Goal: Task Accomplishment & Management: Complete application form

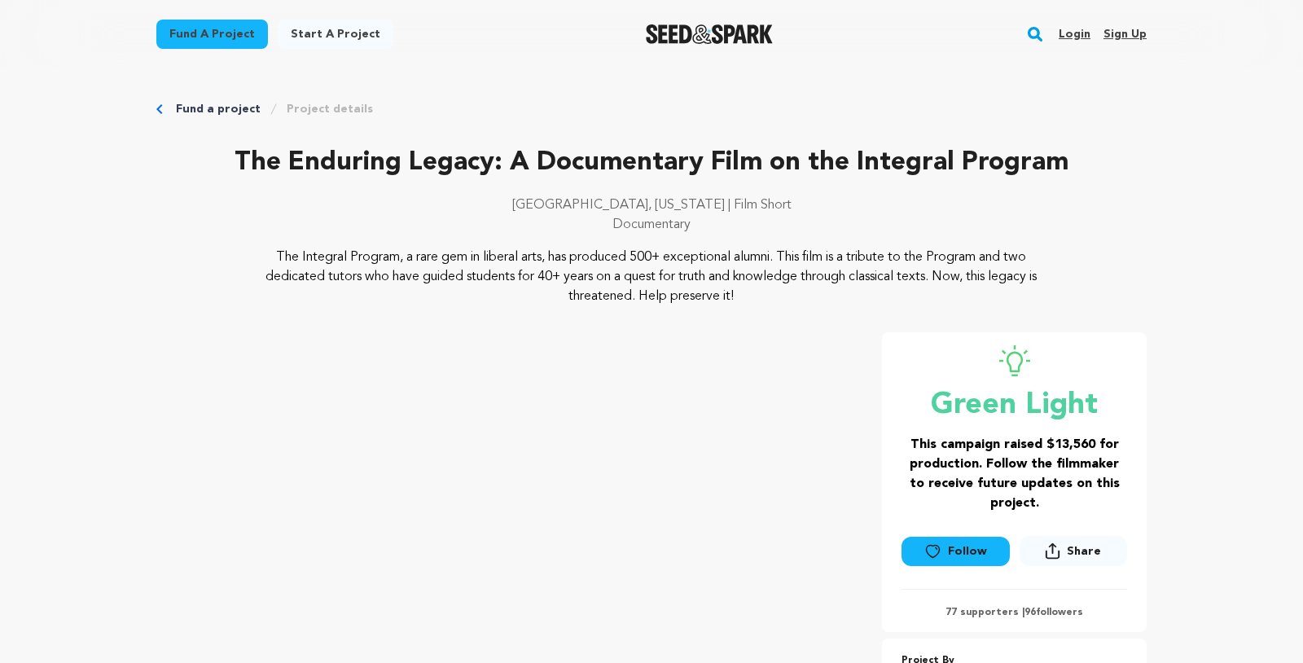
click at [1084, 32] on link "Login" at bounding box center [1075, 34] width 32 height 26
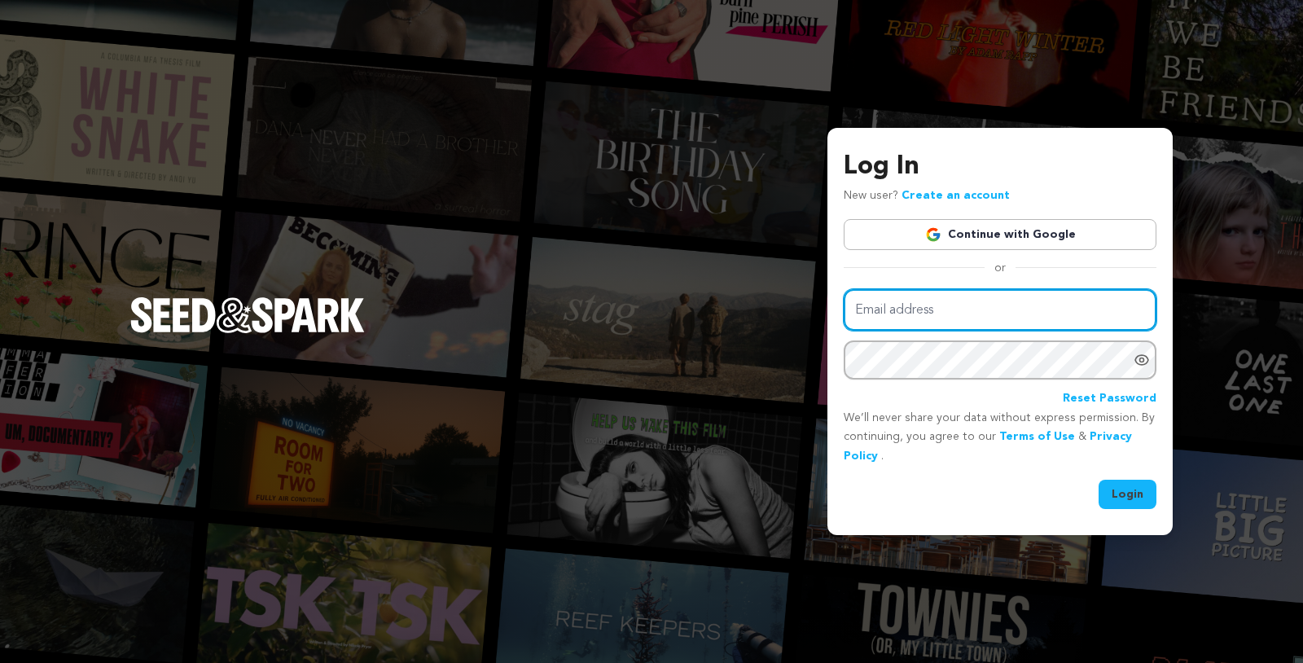
type input "jclaire.stockwell@gmail.com"
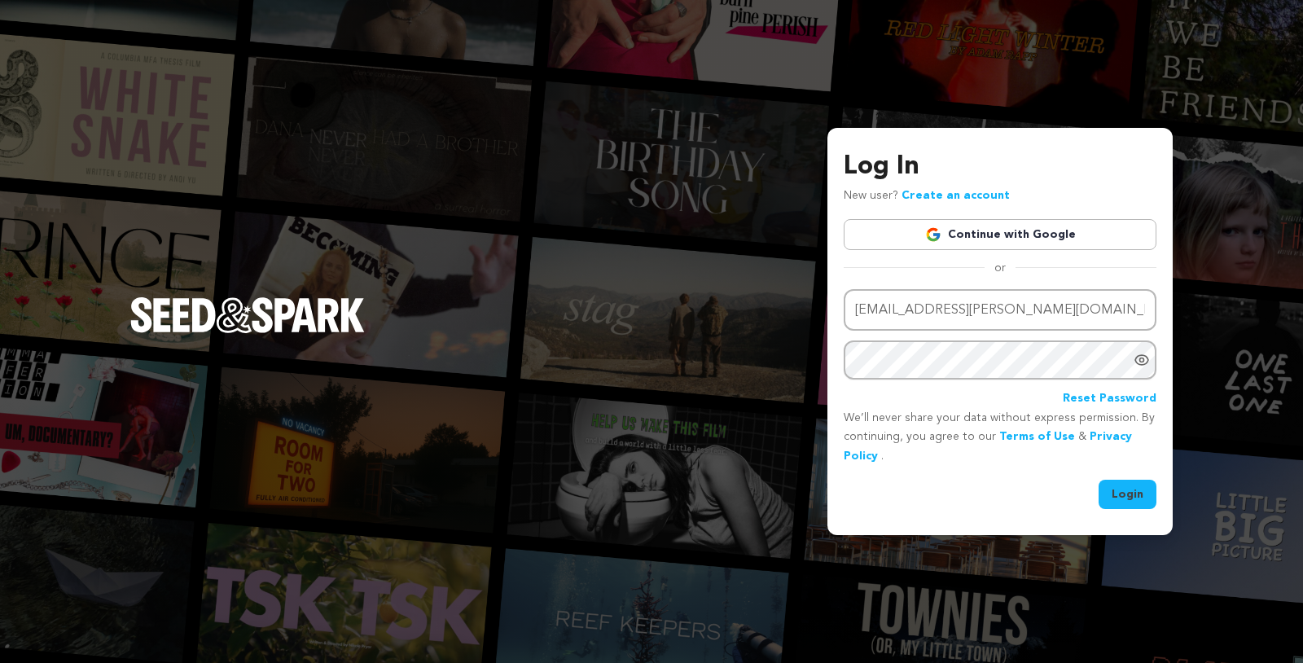
click at [1144, 489] on button "Login" at bounding box center [1128, 494] width 58 height 29
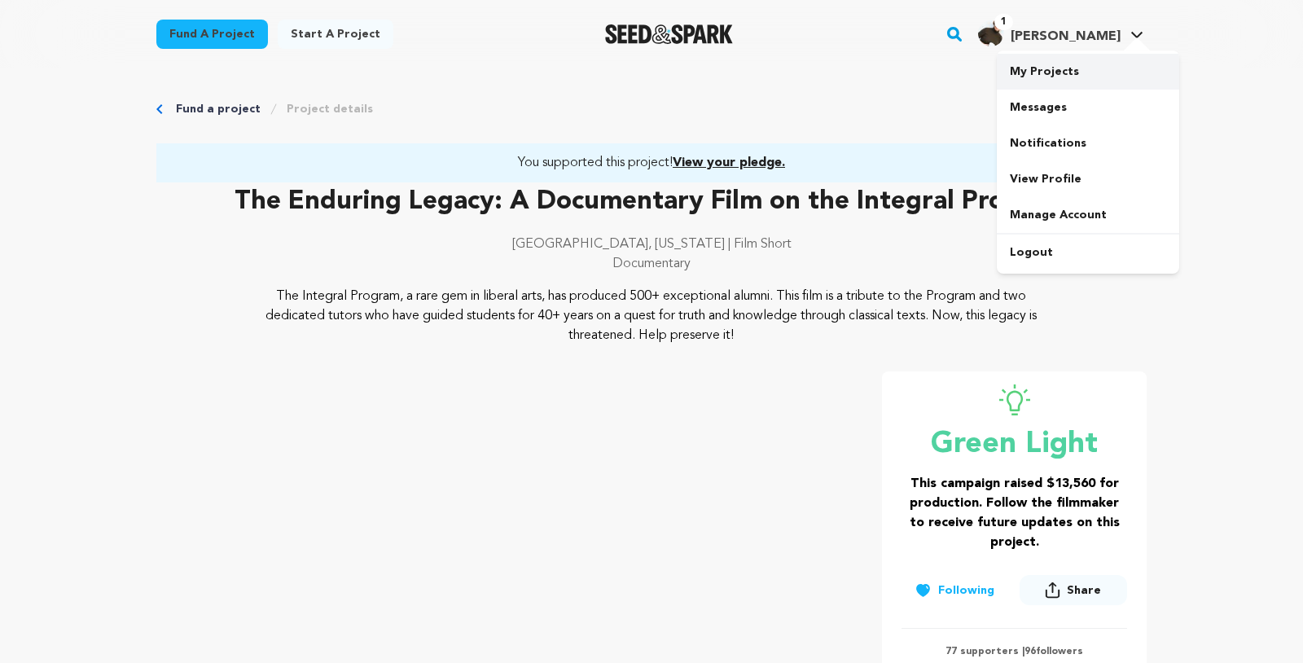
click at [1039, 64] on link "My Projects" at bounding box center [1088, 72] width 182 height 36
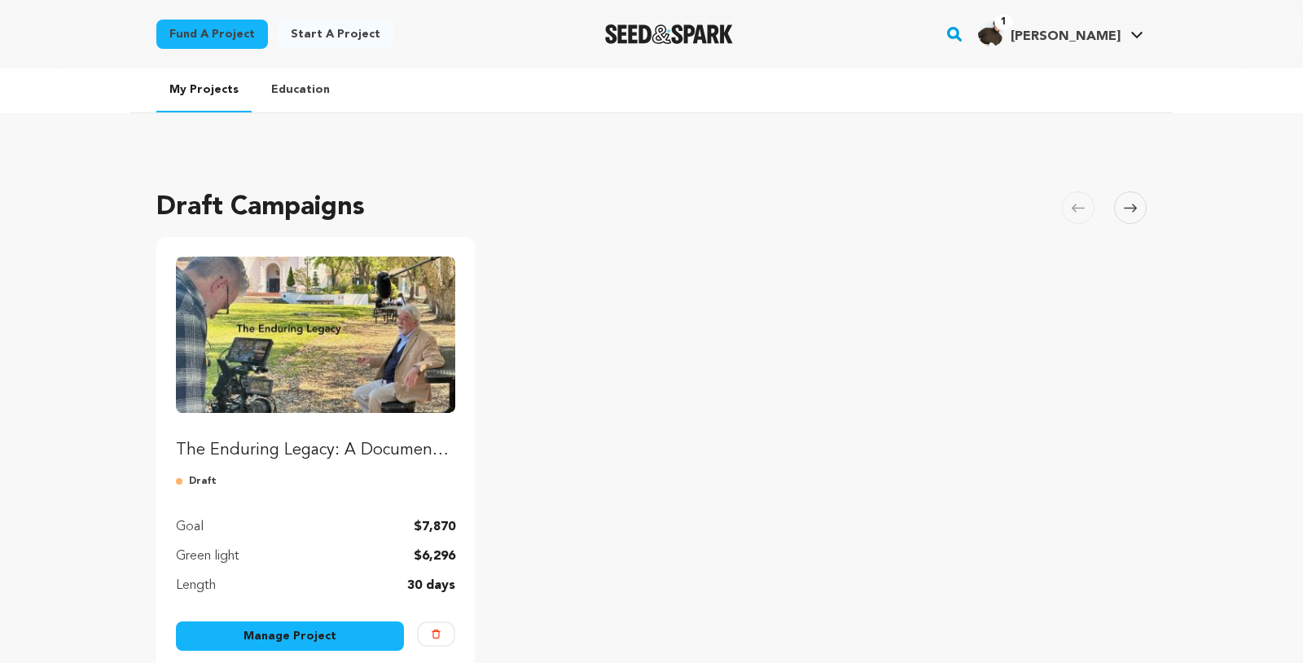
click at [278, 630] on link "Manage Project" at bounding box center [290, 635] width 228 height 29
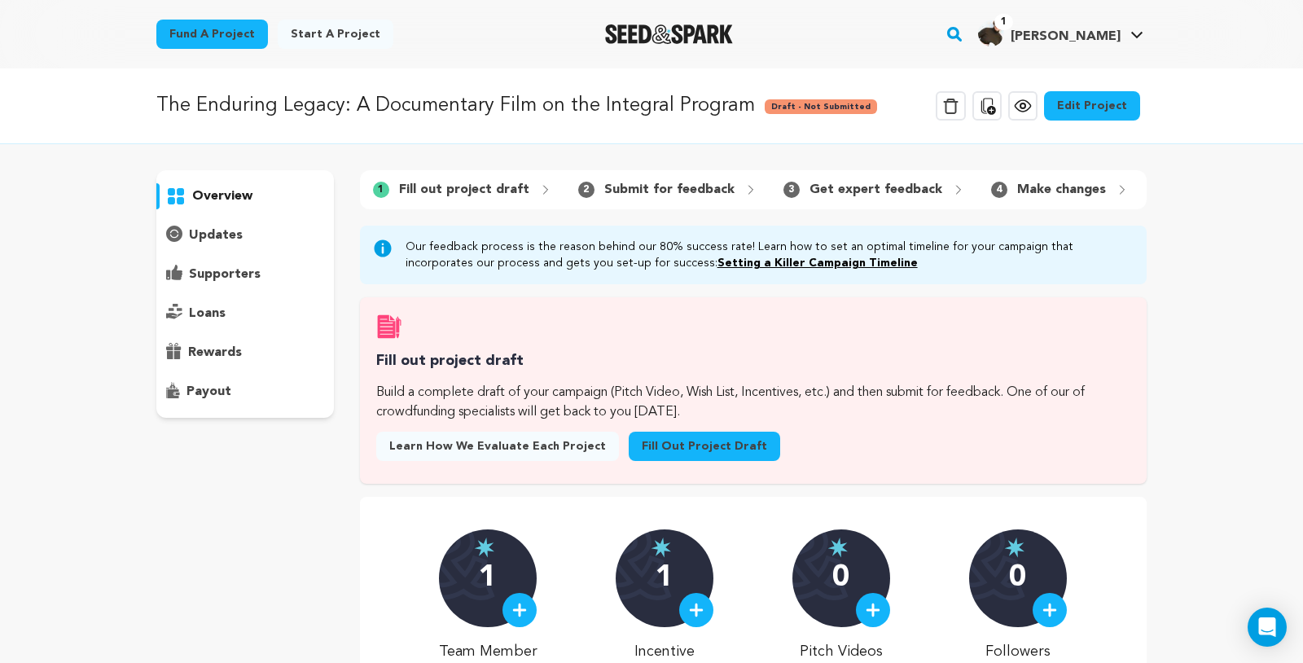
click at [684, 454] on link "Fill out project draft" at bounding box center [704, 446] width 151 height 29
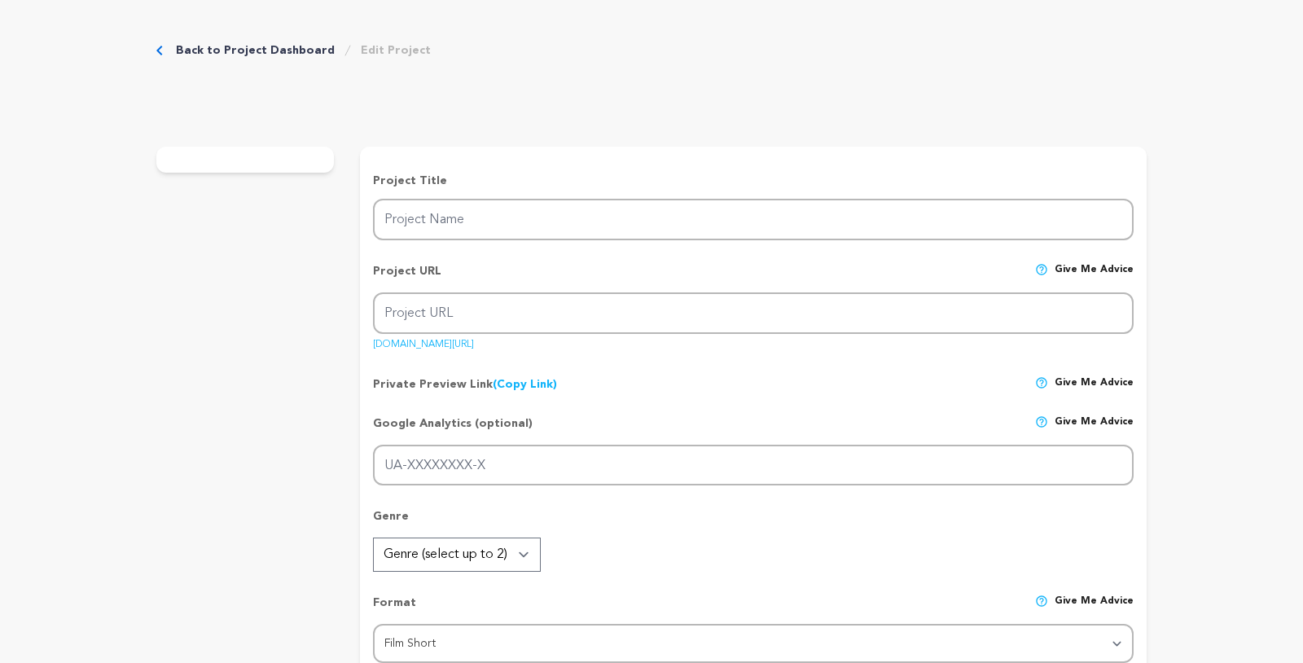
type input "The Enduring Legacy: A Documentary Film on the Integral Program"
type input "the-enduring-legacy-a-doc"
type input "G-TN7KKTX7L9"
type input "Finding Your Question: A Love Letter to a Great Books Education"
type textarea "A small liberal arts college in northern [US_STATE] has offered a unique Great …"
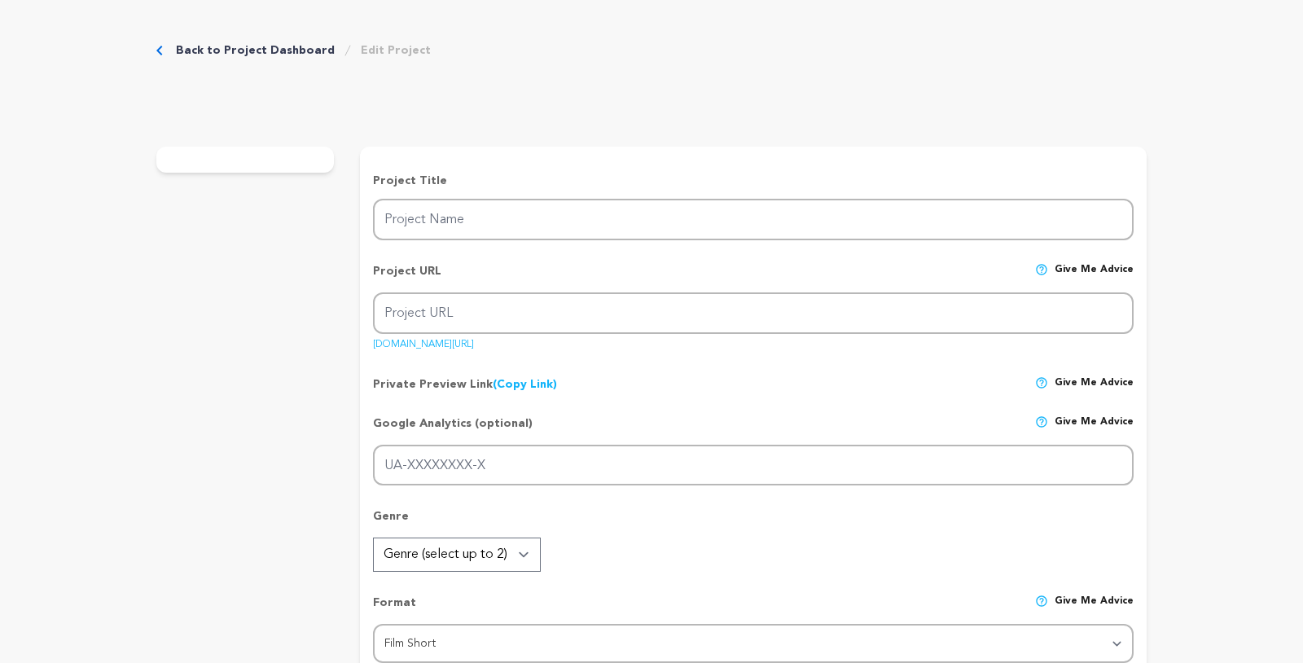
type textarea "We're documenting the history of the Integral Program through the story of [PER…"
radio input "true"
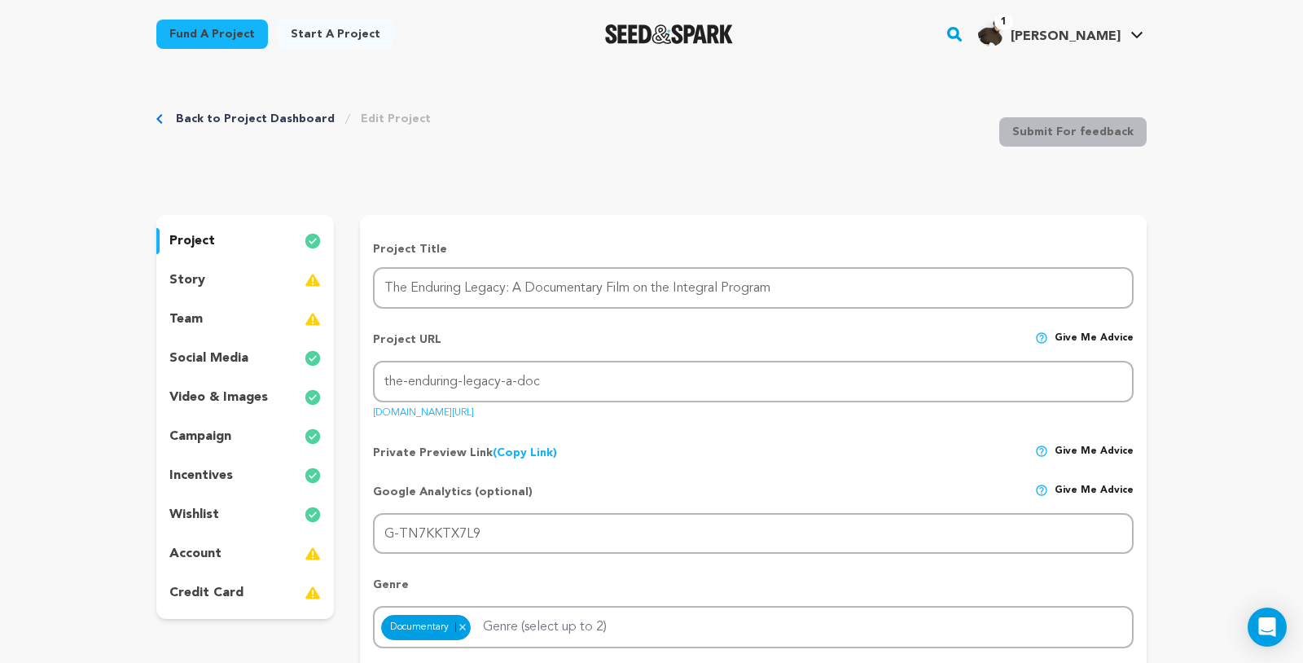
click at [307, 325] on img at bounding box center [313, 319] width 16 height 20
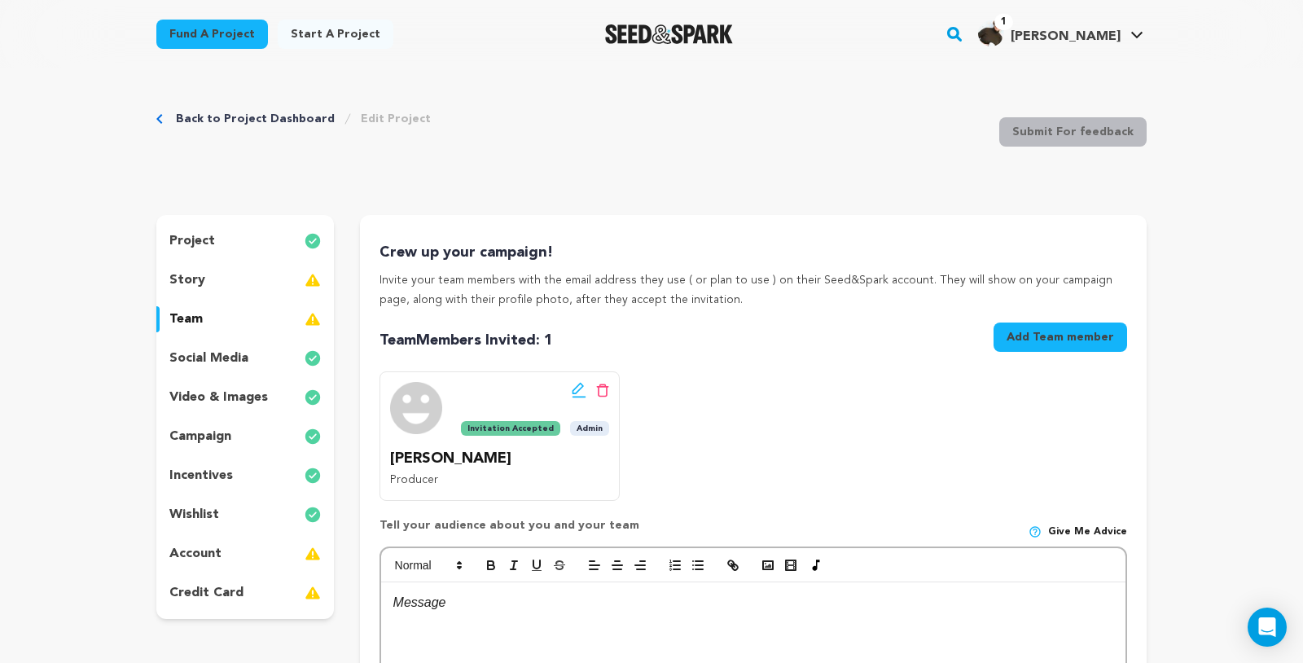
click at [224, 551] on div "account" at bounding box center [245, 554] width 178 height 26
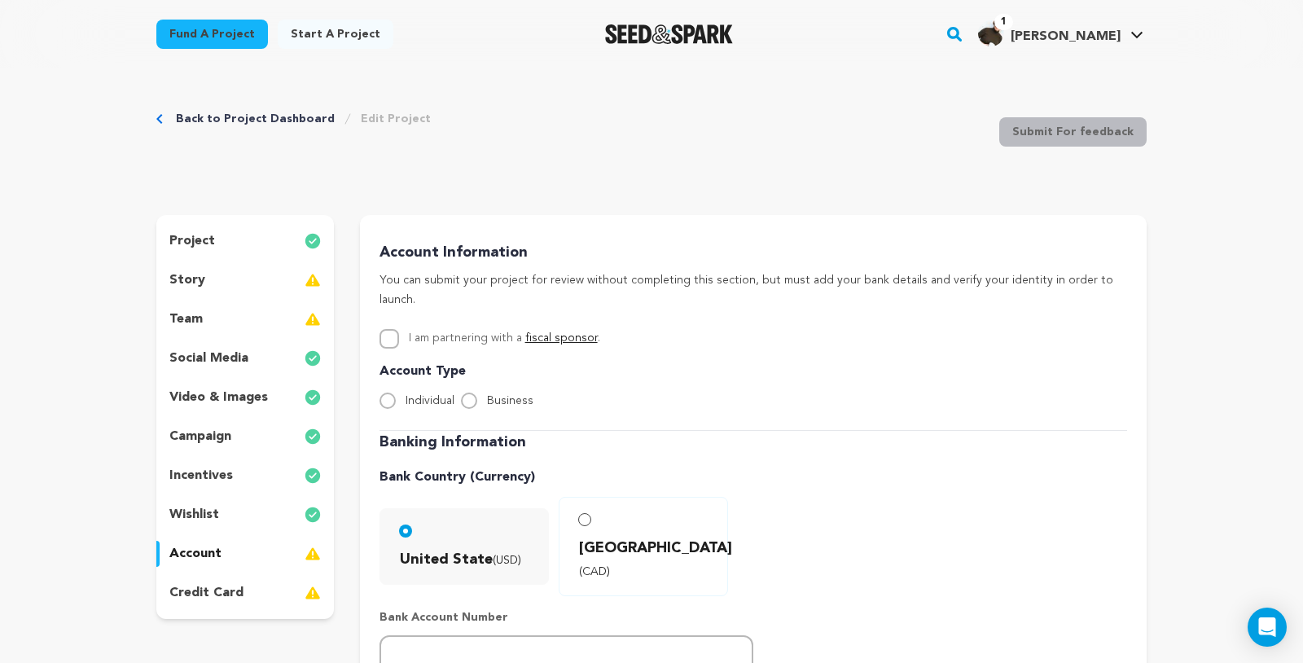
click at [564, 332] on link "fiscal sponsor" at bounding box center [561, 337] width 72 height 11
click at [391, 329] on input "I am partnering with a fiscal sponsor ." at bounding box center [390, 339] width 20 height 20
checkbox input "true"
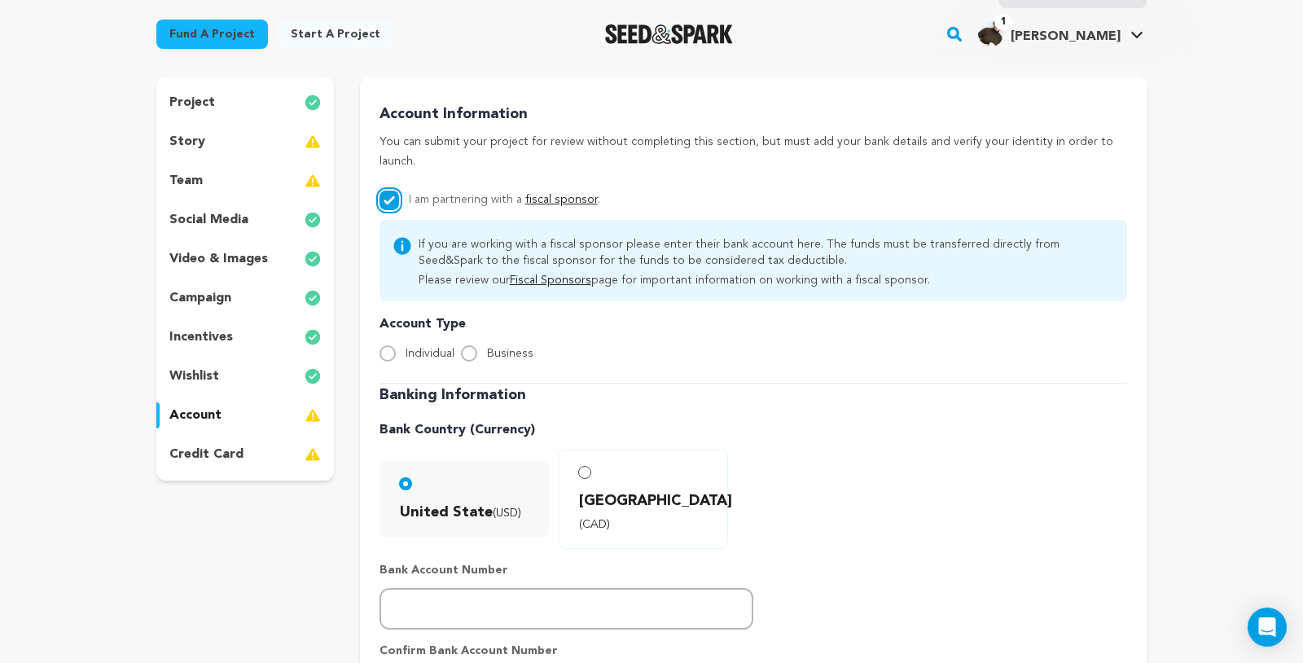
scroll to position [91, 0]
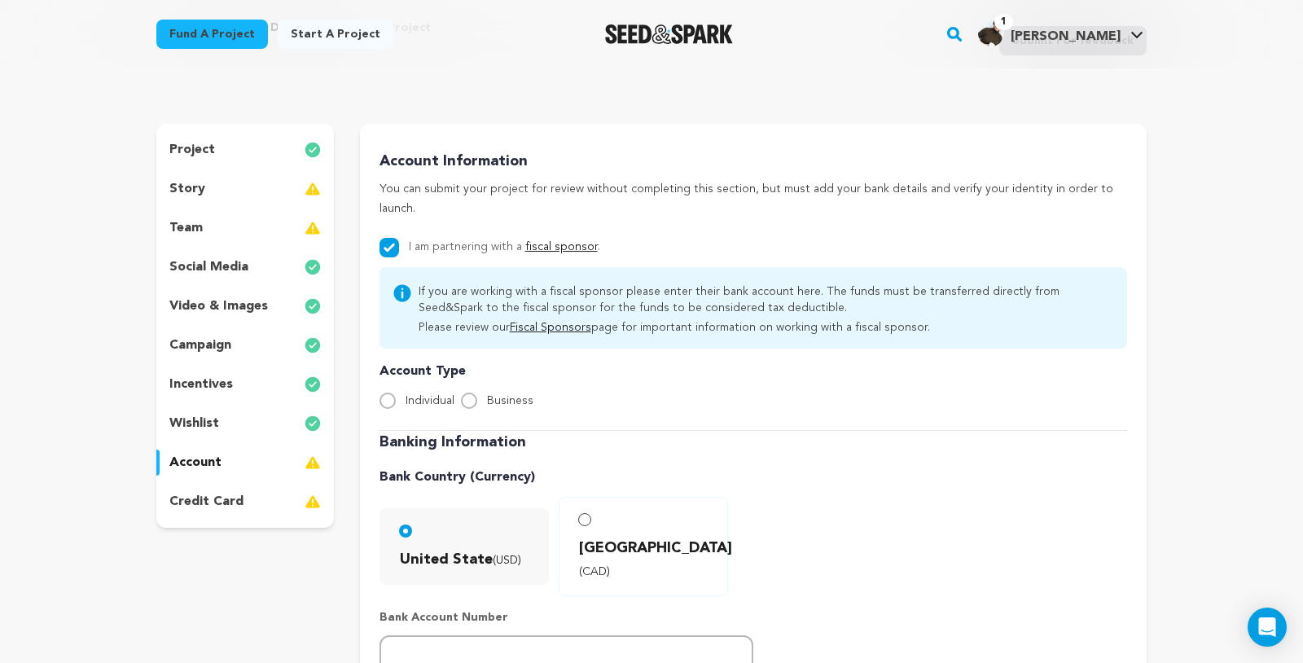
click at [1004, 31] on img "Joanne S.'s Profile" at bounding box center [991, 33] width 26 height 26
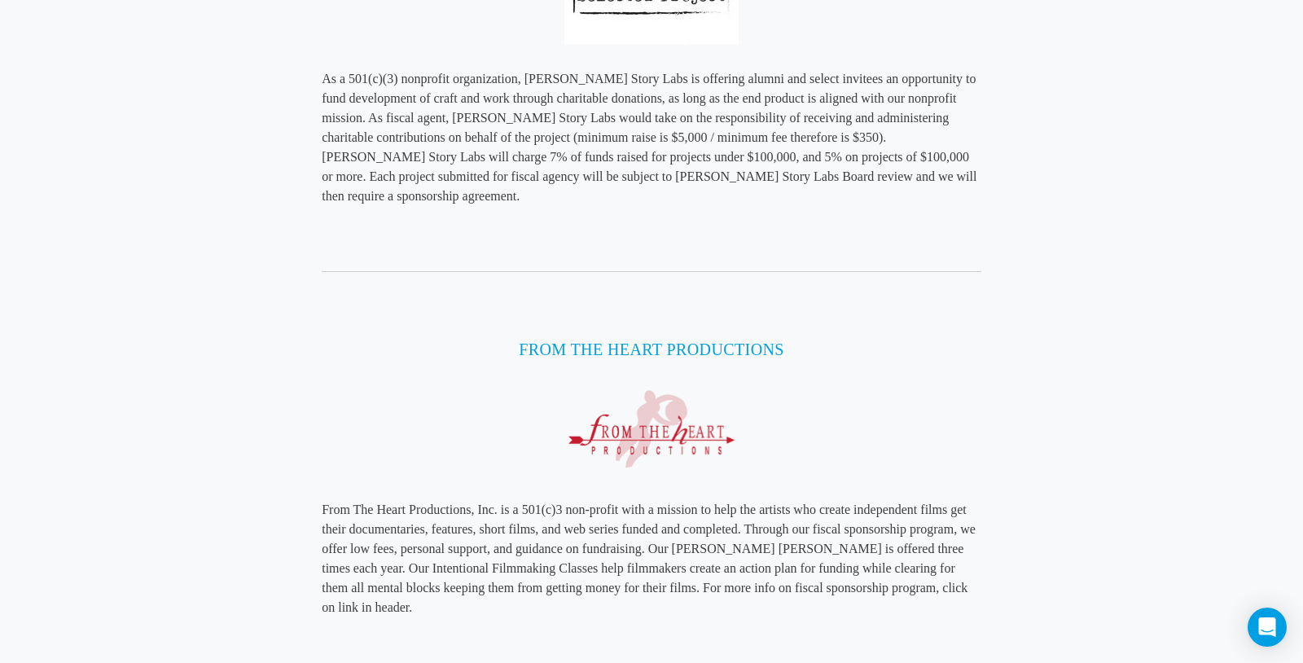
scroll to position [4518, 0]
click at [565, 340] on link "From The Heart Productions" at bounding box center [651, 349] width 265 height 18
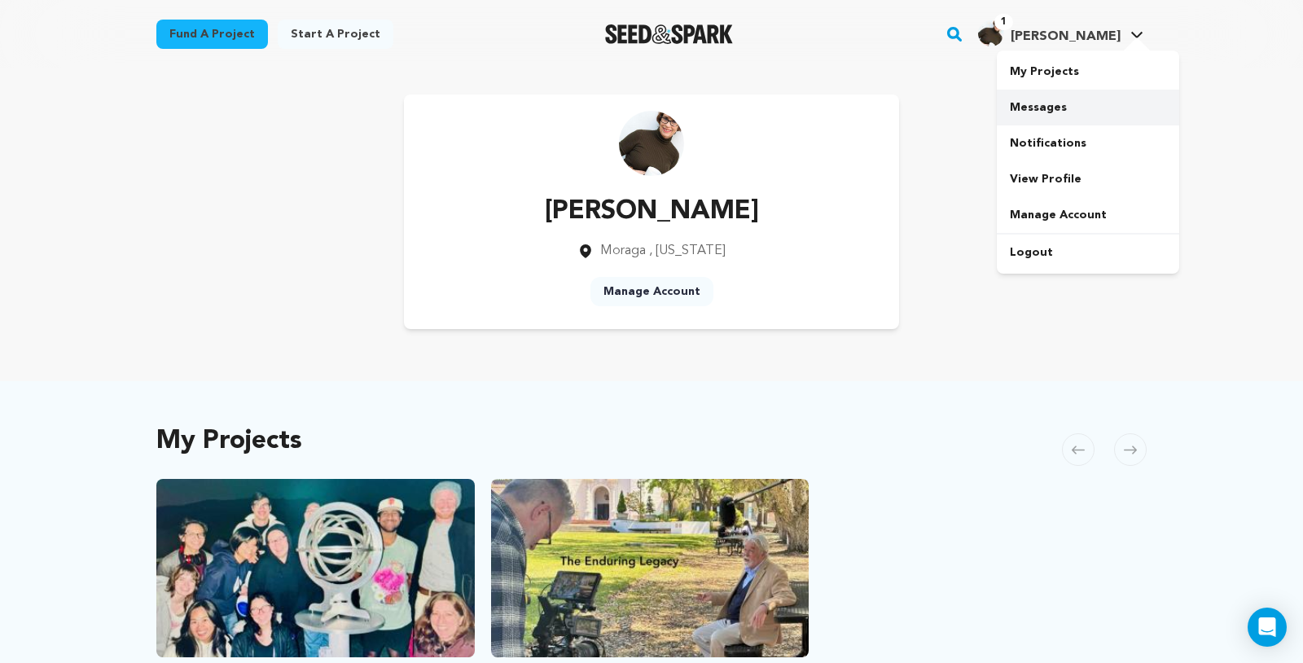
click at [1046, 109] on link "Messages" at bounding box center [1088, 108] width 182 height 36
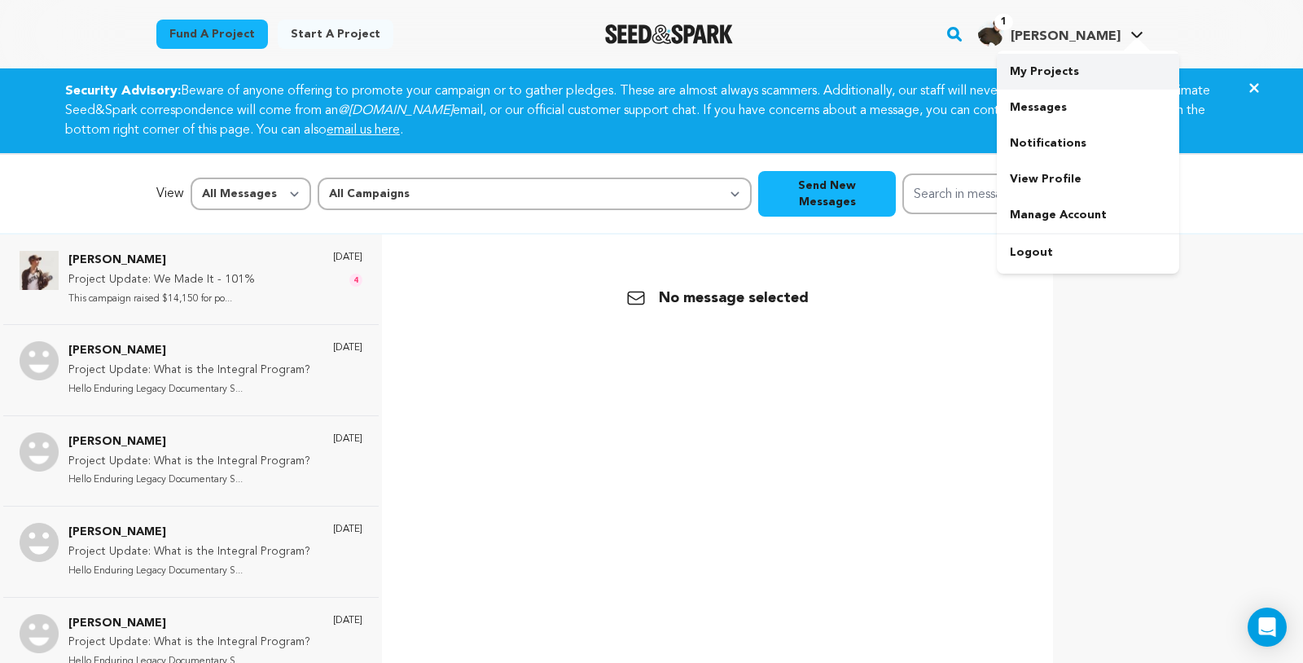
click at [1059, 68] on link "My Projects" at bounding box center [1088, 72] width 182 height 36
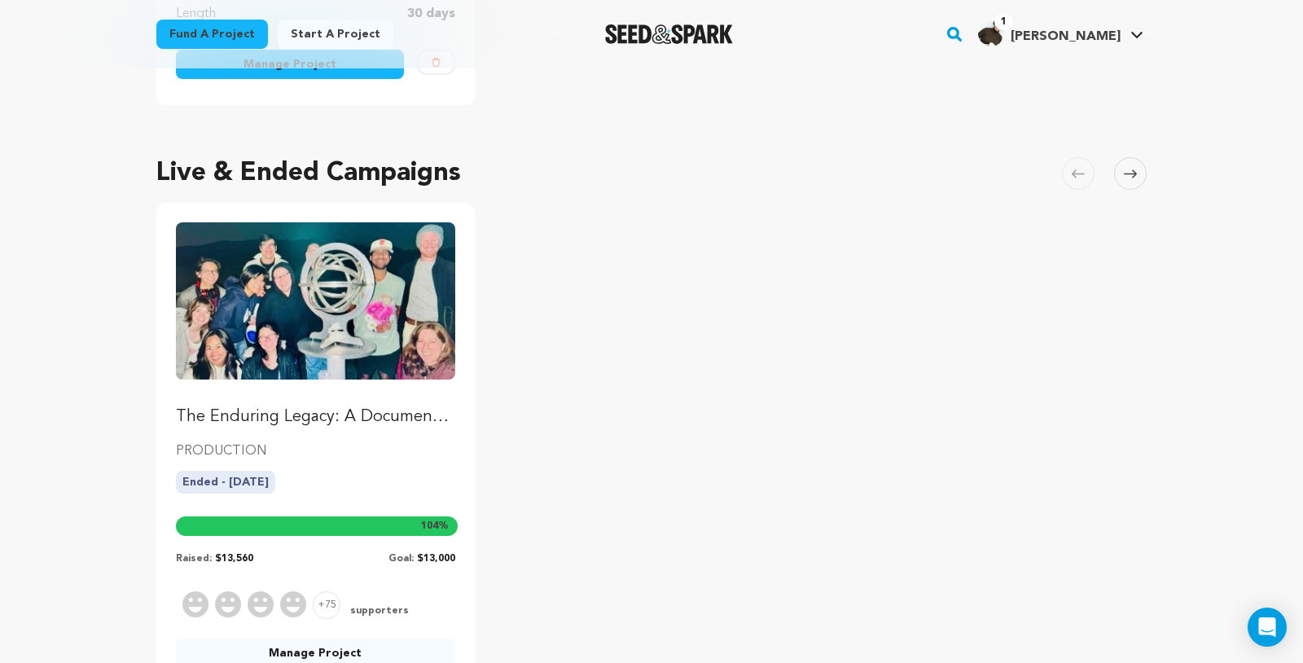
scroll to position [578, 0]
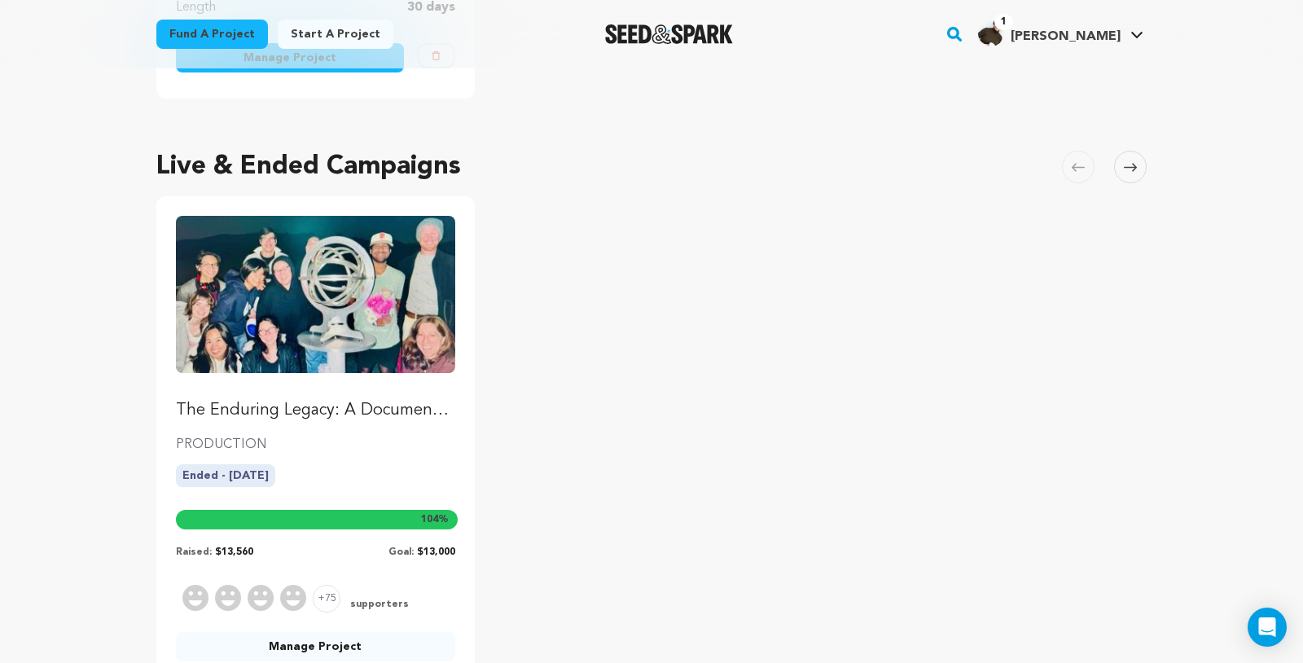
drag, startPoint x: 256, startPoint y: 550, endPoint x: 213, endPoint y: 551, distance: 42.4
click at [213, 551] on div "Raised: $13,560 Goal: $13,000" at bounding box center [315, 549] width 279 height 20
copy span "$13,560"
click at [394, 303] on img "Fund The Enduring Legacy: A Documentary Film on the Integral Program" at bounding box center [315, 294] width 279 height 156
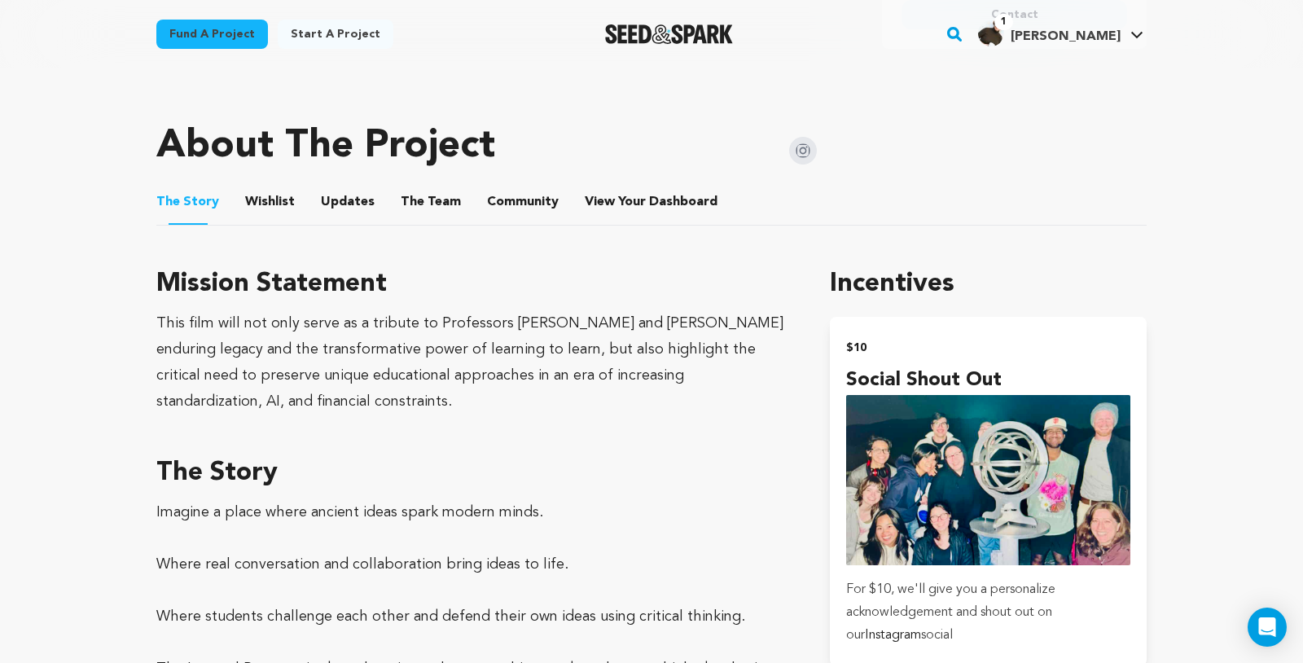
scroll to position [728, 0]
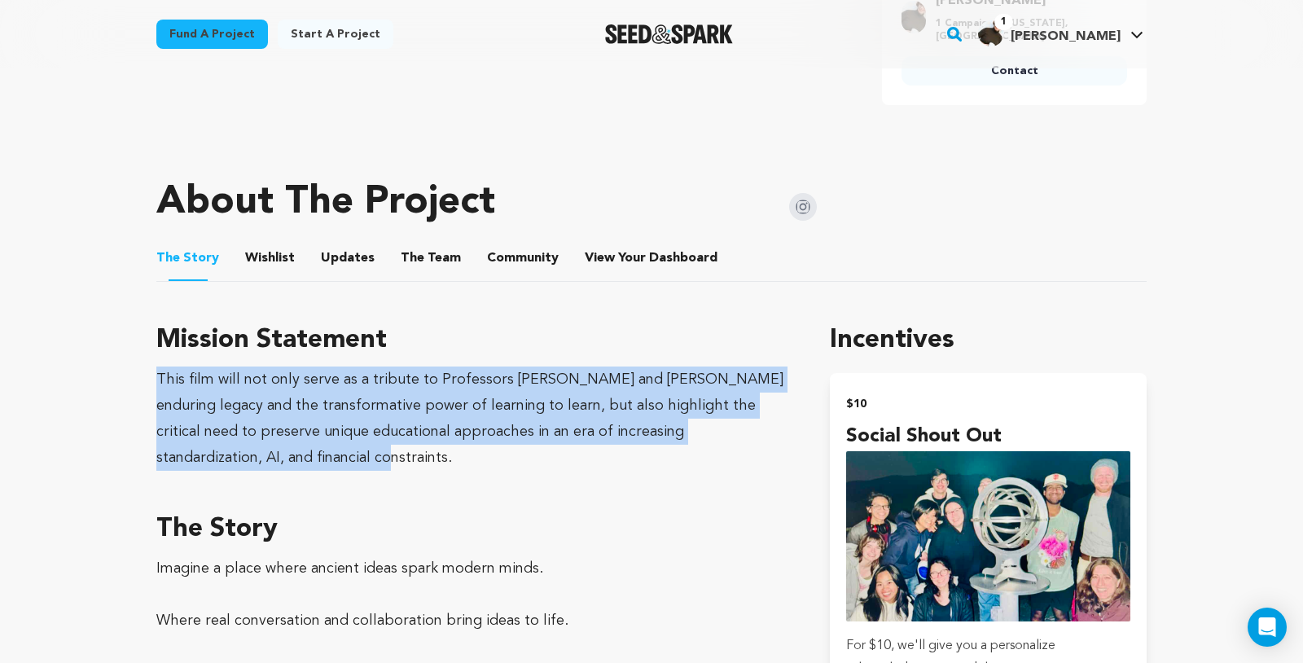
drag, startPoint x: 250, startPoint y: 461, endPoint x: 149, endPoint y: 379, distance: 130.2
copy div "This film will not only serve as a tribute to Professors [PERSON_NAME] and [PER…"
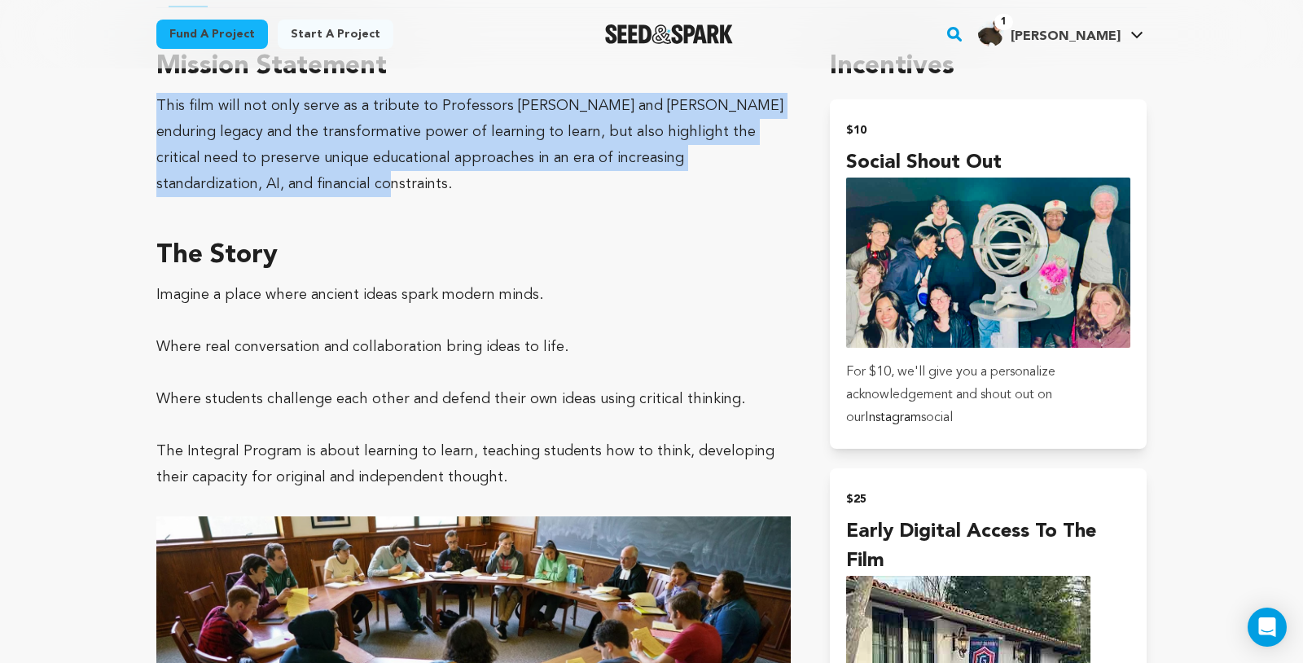
scroll to position [1003, 0]
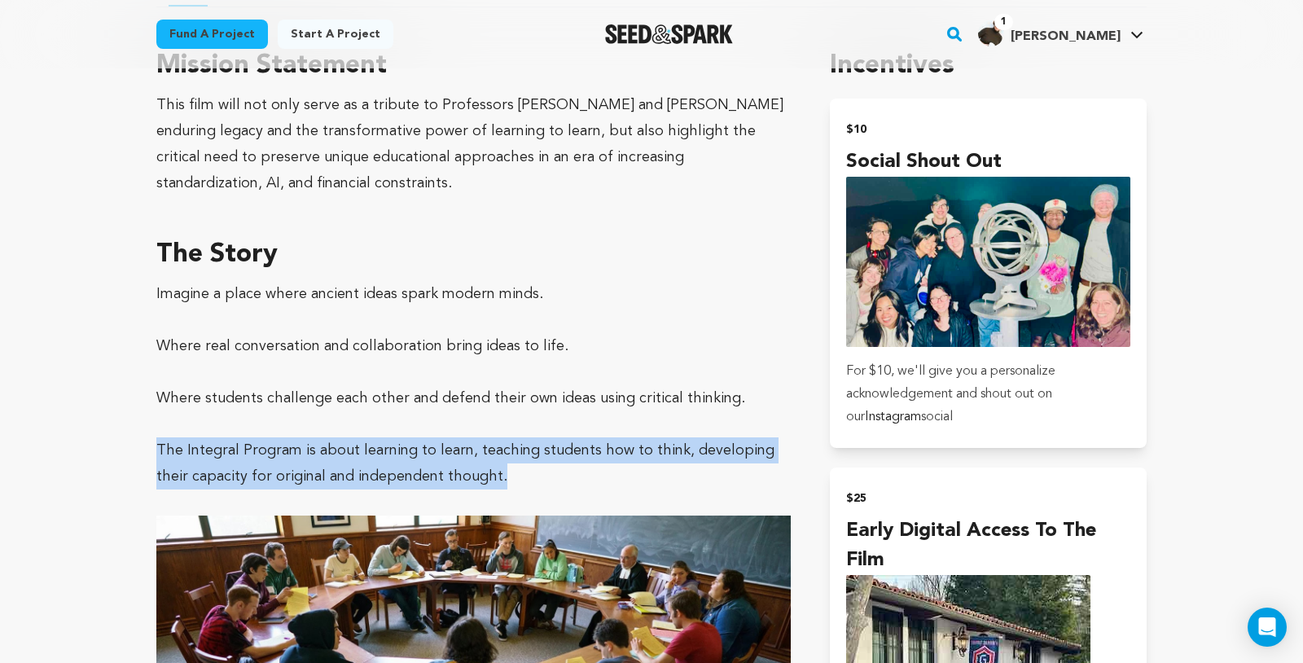
drag, startPoint x: 488, startPoint y: 473, endPoint x: 134, endPoint y: 455, distance: 354.7
copy span "The Integral Program is about learning to learn, teaching students how to think…"
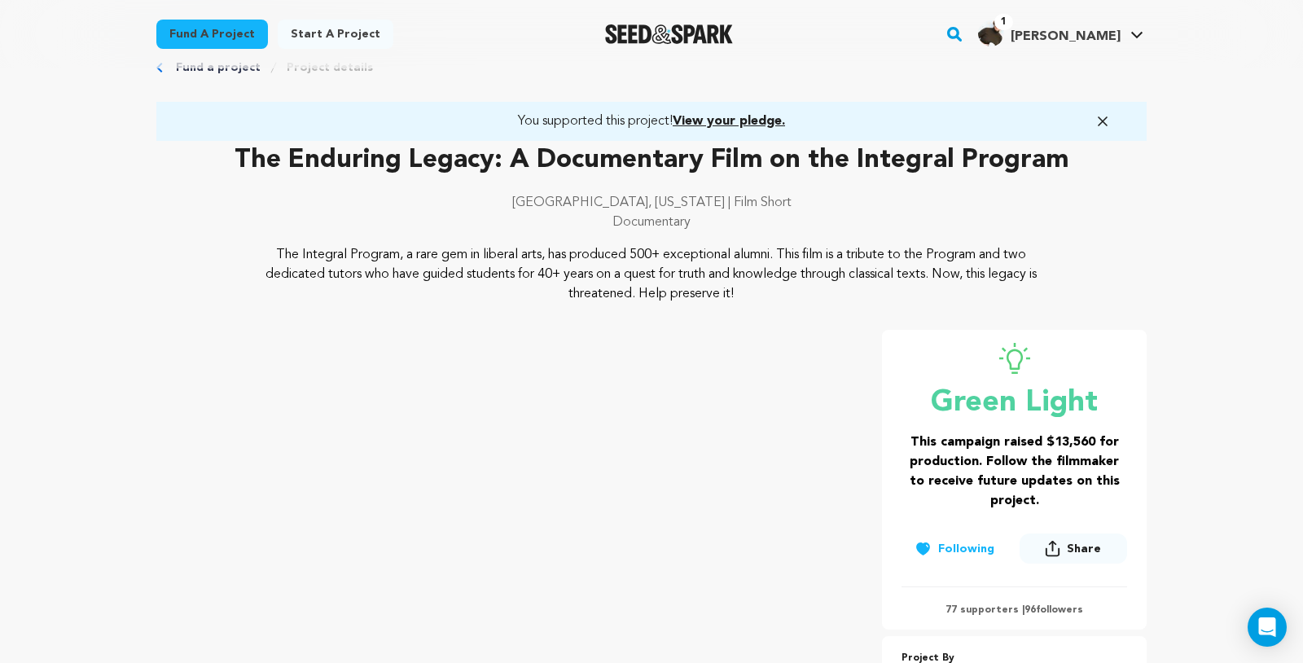
scroll to position [0, 0]
